Goal: Information Seeking & Learning: Check status

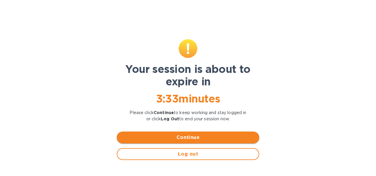
click at [197, 137] on span "Continue" at bounding box center [187, 137] width 133 height 7
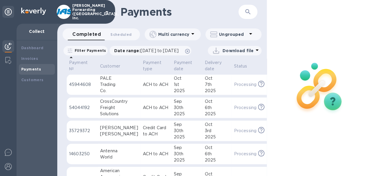
click at [245, 14] on icon "button" at bounding box center [248, 11] width 7 height 7
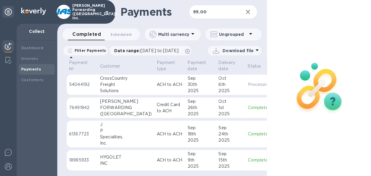
click at [219, 111] on div "1st" at bounding box center [231, 107] width 25 height 6
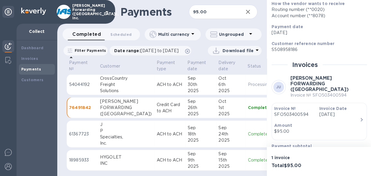
scroll to position [103, 0]
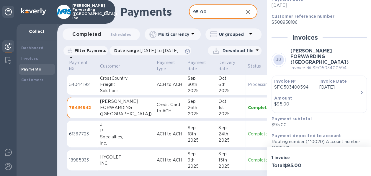
drag, startPoint x: 212, startPoint y: 13, endPoint x: 138, endPoint y: 13, distance: 73.6
click at [138, 13] on div "Payments 95.00 ​" at bounding box center [162, 12] width 210 height 24
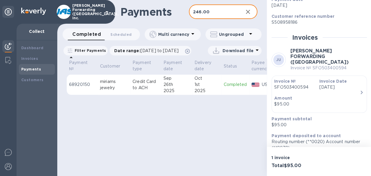
click at [193, 91] on td "[DATE]" at bounding box center [206, 84] width 29 height 21
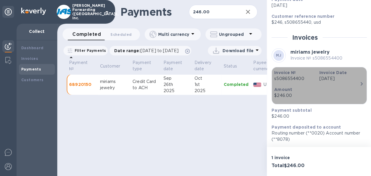
click at [315, 90] on p "Amount" at bounding box center [316, 89] width 85 height 6
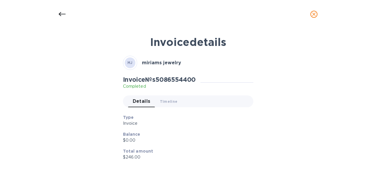
click at [60, 16] on icon at bounding box center [62, 14] width 7 height 7
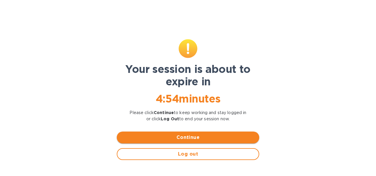
click at [193, 136] on span "Continue" at bounding box center [187, 137] width 133 height 7
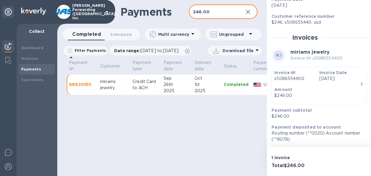
drag, startPoint x: 216, startPoint y: 12, endPoint x: 173, endPoint y: 12, distance: 42.8
click at [173, 12] on div "Payments 246.00 ​" at bounding box center [162, 12] width 210 height 24
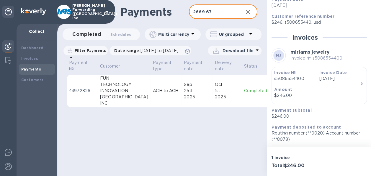
click at [218, 94] on div "1st" at bounding box center [227, 90] width 25 height 6
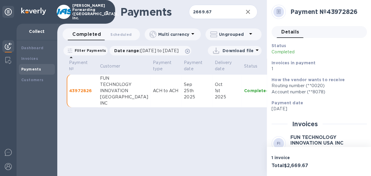
scroll to position [89, 0]
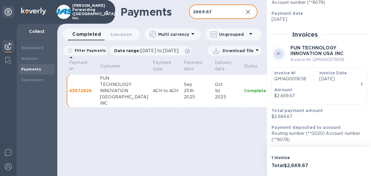
drag, startPoint x: 216, startPoint y: 14, endPoint x: 185, endPoint y: 8, distance: 31.5
click at [185, 8] on div "Payments 2669.67 ​" at bounding box center [162, 12] width 210 height 24
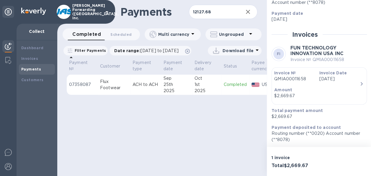
click at [139, 87] on p "ACH to ACH" at bounding box center [146, 84] width 26 height 6
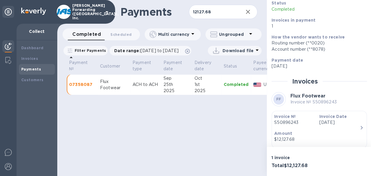
scroll to position [86, 0]
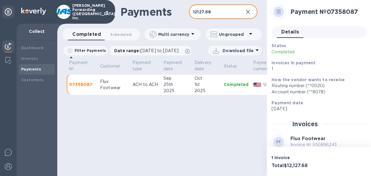
drag, startPoint x: 223, startPoint y: 11, endPoint x: 164, endPoint y: 12, distance: 59.7
click at [164, 12] on div "Payments 12127.68 ​" at bounding box center [162, 12] width 210 height 24
click at [189, 87] on div "24th" at bounding box center [177, 84] width 26 height 6
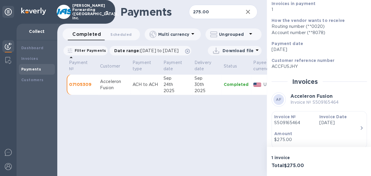
scroll to position [89, 0]
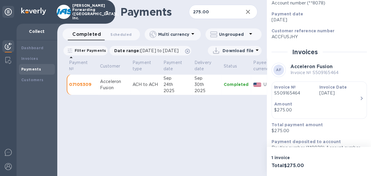
drag, startPoint x: 215, startPoint y: 12, endPoint x: 162, endPoint y: 10, distance: 52.6
click at [162, 10] on div "Payments 275.00 ​" at bounding box center [162, 12] width 210 height 24
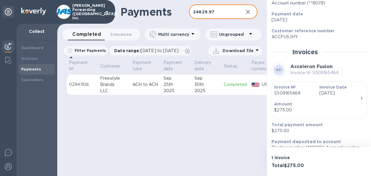
type input "24829.97"
click at [196, 95] on td "[DATE]" at bounding box center [206, 84] width 29 height 21
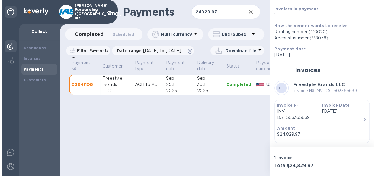
scroll to position [92, 0]
